Goal: Information Seeking & Learning: Check status

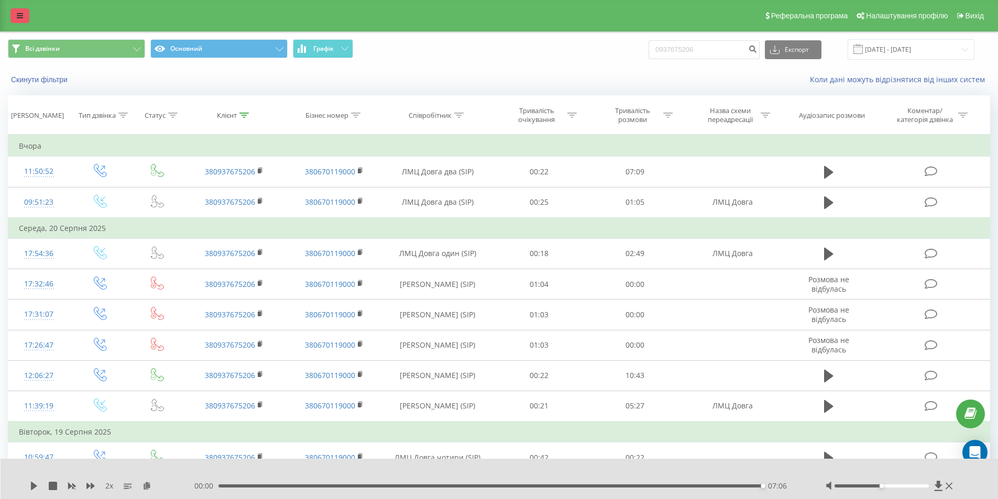
click at [12, 12] on link at bounding box center [19, 15] width 19 height 15
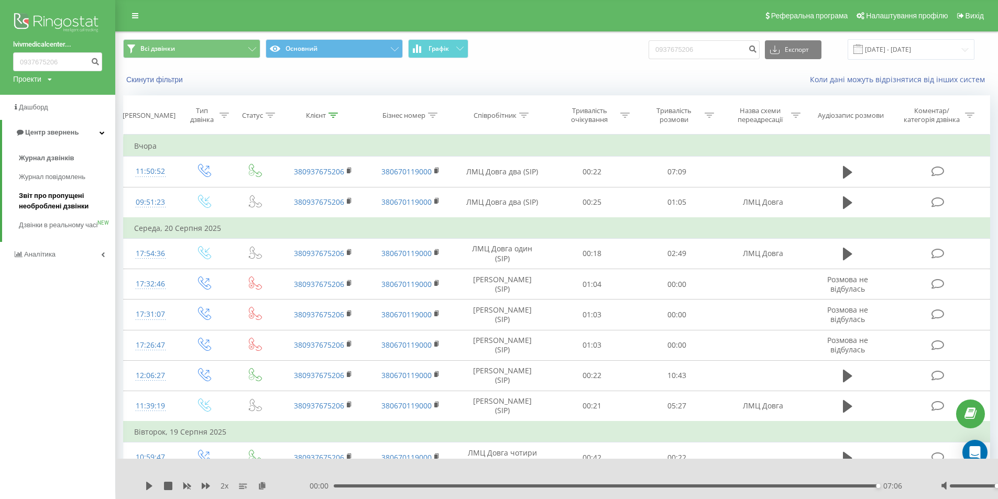
click at [66, 203] on span "Звіт про пропущені необроблені дзвінки" at bounding box center [64, 201] width 91 height 21
click at [57, 161] on span "Журнал дзвінків" at bounding box center [47, 158] width 56 height 10
click at [56, 162] on span "Журнал дзвінків" at bounding box center [47, 158] width 56 height 10
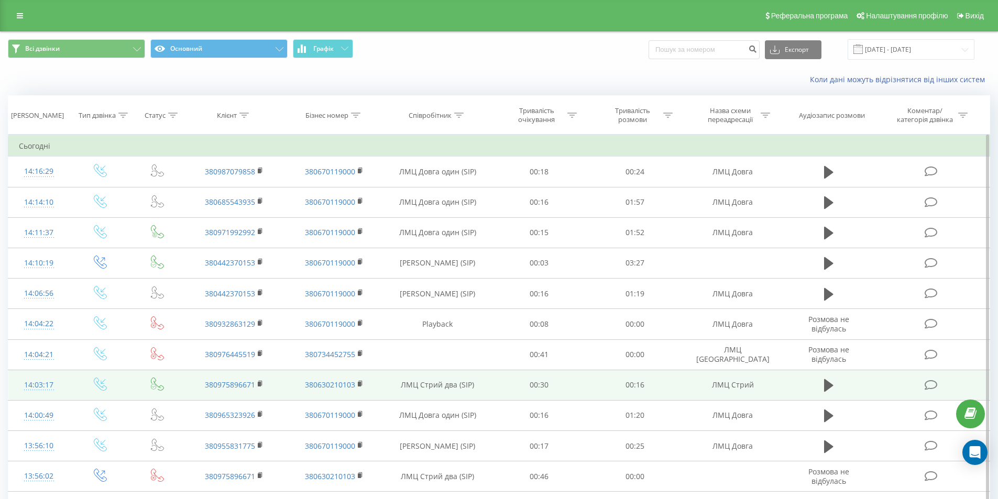
click at [817, 377] on td at bounding box center [828, 385] width 92 height 30
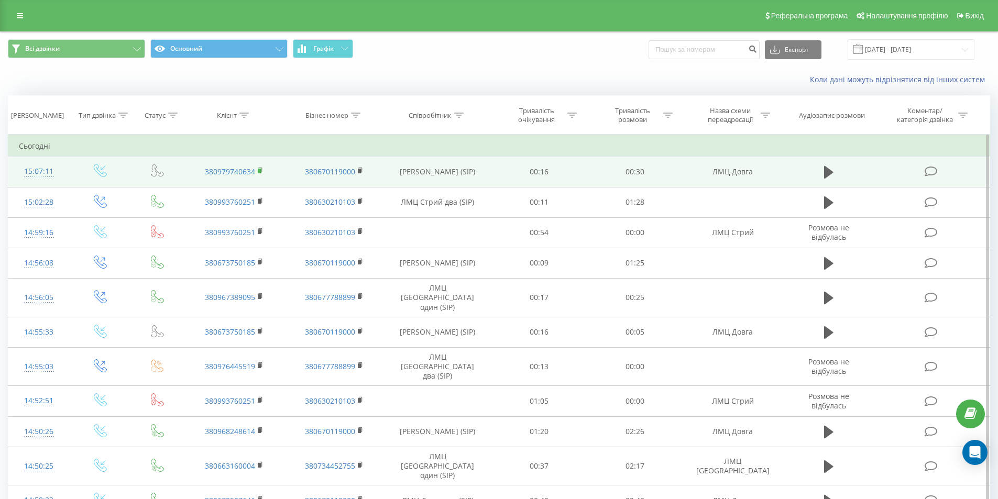
click at [261, 172] on icon at bounding box center [261, 170] width 6 height 7
